Goal: Information Seeking & Learning: Learn about a topic

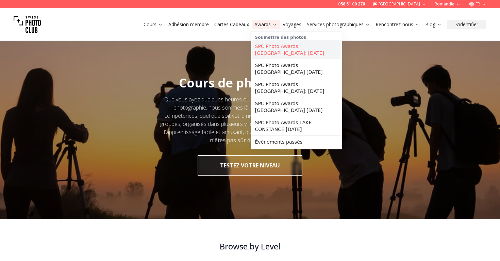
click at [270, 49] on link "SPC Photo Awards [GEOGRAPHIC_DATA]: [DATE]" at bounding box center [296, 49] width 88 height 19
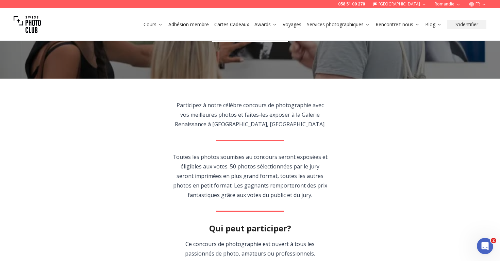
scroll to position [99, 0]
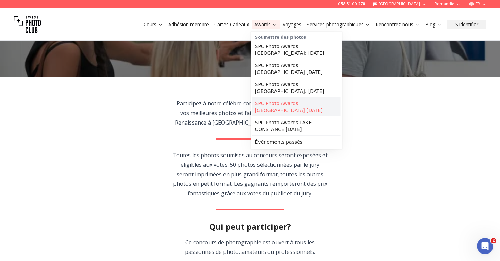
click at [283, 107] on link "SPC Photo Awards [GEOGRAPHIC_DATA] [DATE]" at bounding box center [296, 106] width 88 height 19
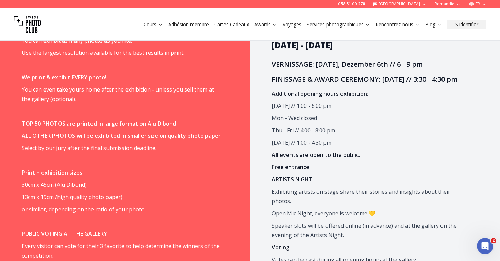
scroll to position [543, 0]
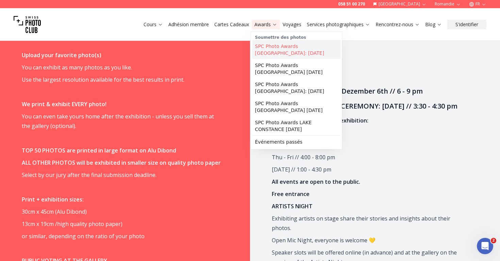
click at [261, 52] on link "SPC Photo Awards [GEOGRAPHIC_DATA]: [DATE]" at bounding box center [296, 49] width 88 height 19
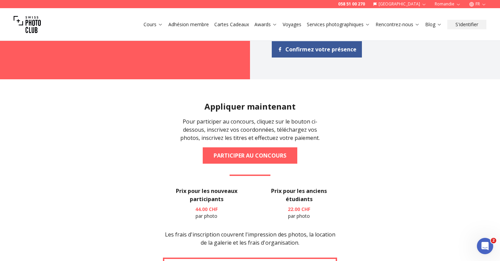
scroll to position [828, 0]
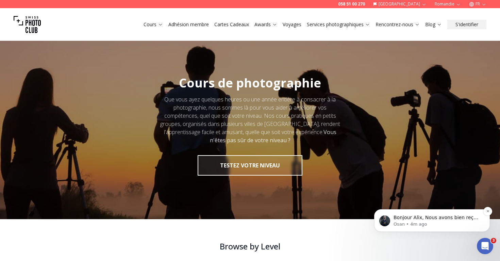
click at [455, 220] on span "Bonjour Alix, Nous avons bien reçu votre paiement, merci beaucoup ! Il ne nous …" at bounding box center [436, 243] width 86 height 59
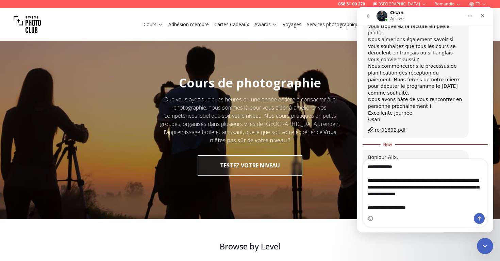
scroll to position [1054, 0]
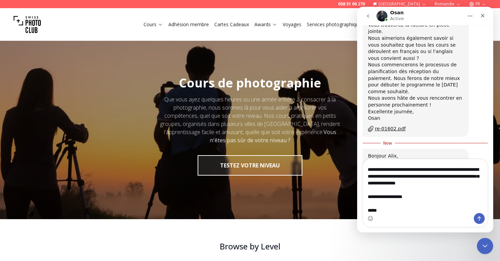
type textarea "**********"
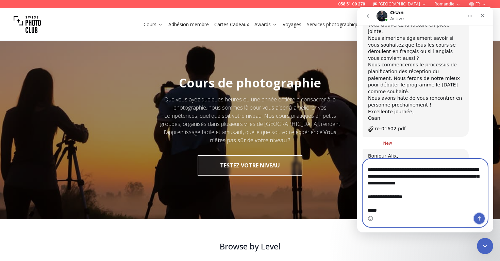
click at [480, 219] on icon "Send a message…" at bounding box center [478, 217] width 5 height 5
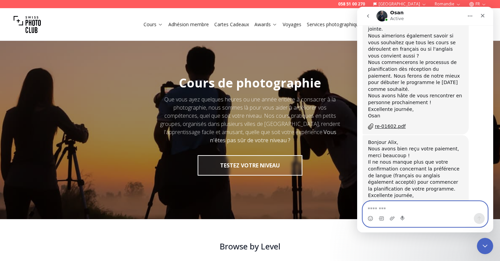
scroll to position [1069, 0]
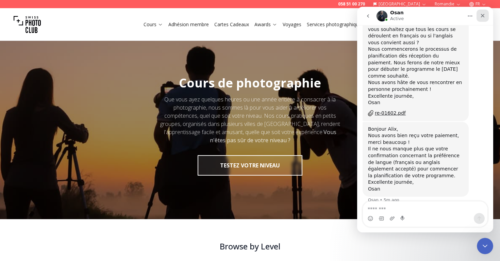
click at [486, 14] on div "Close" at bounding box center [482, 16] width 12 height 12
